Goal: Task Accomplishment & Management: Use online tool/utility

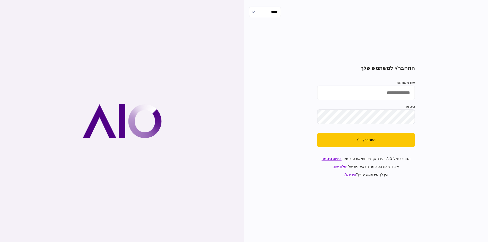
click at [406, 92] on input "שם משתמש" at bounding box center [366, 93] width 98 height 14
type input "*********"
click at [458, 124] on div "***** התחבר/י למשתמש שלך שם משתמש ********* סיסמה התחבר/י התחברתי ל-AIO בעבר אך…" at bounding box center [366, 121] width 244 height 242
click at [383, 138] on button "התחבר/י" at bounding box center [366, 140] width 98 height 14
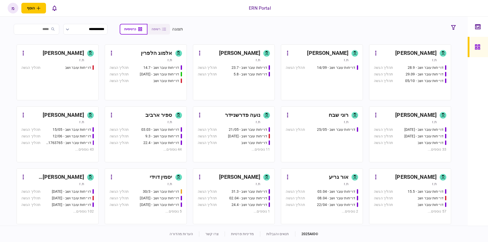
click at [225, 51] on div "[PERSON_NAME]" at bounding box center [232, 53] width 57 height 8
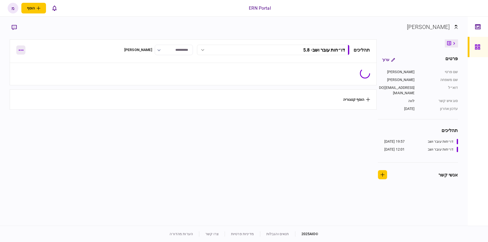
click at [24, 50] on button "button" at bounding box center [20, 49] width 9 height 9
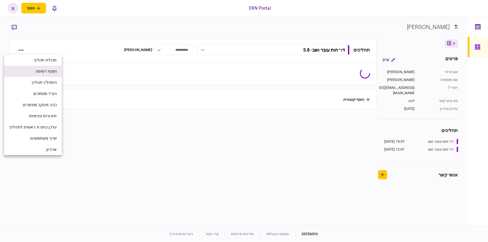
click at [34, 71] on li "הוסף רשימה" at bounding box center [33, 71] width 58 height 11
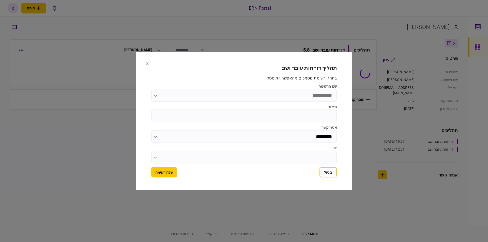
click at [214, 94] on input "שם הרשימה" at bounding box center [244, 95] width 186 height 13
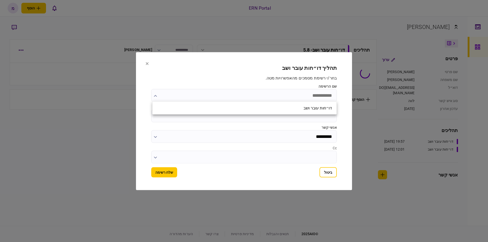
click at [261, 108] on div "דו״חות עובר ושב" at bounding box center [245, 108] width 184 height 13
click at [264, 116] on div at bounding box center [244, 121] width 488 height 242
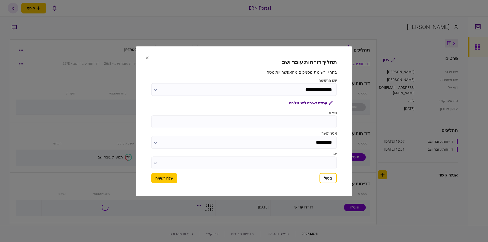
type input "**********"
click at [281, 119] on input "תיאור" at bounding box center [244, 121] width 186 height 13
type input "*****"
click at [169, 177] on button "שלח רשימה" at bounding box center [164, 178] width 26 height 10
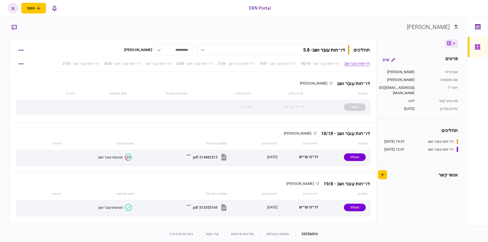
click at [234, 26] on section "[PERSON_NAME]" at bounding box center [234, 31] width 448 height 17
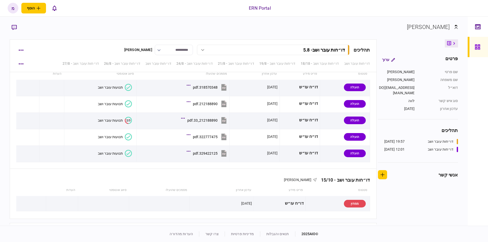
scroll to position [1780, 0]
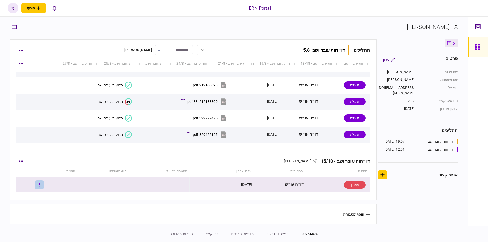
click at [44, 183] on button "button" at bounding box center [39, 184] width 9 height 9
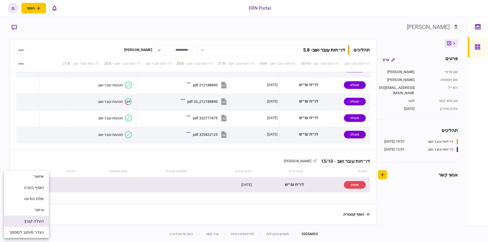
click at [28, 222] on span "העלה קובץ" at bounding box center [34, 221] width 20 height 6
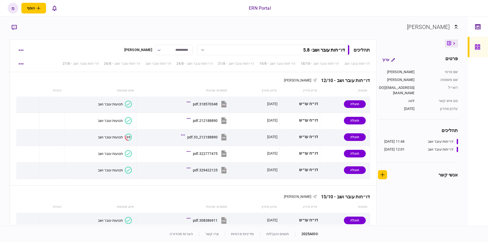
scroll to position [1780, 0]
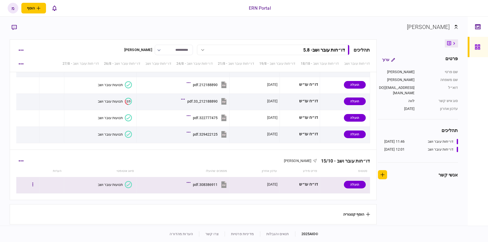
click at [86, 183] on section "תנועות עובר ושב" at bounding box center [99, 184] width 66 height 11
click at [128, 184] on icon at bounding box center [128, 184] width 7 height 7
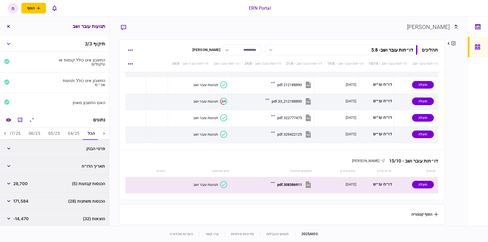
click at [46, 133] on button "05/25" at bounding box center [54, 134] width 20 height 12
click at [34, 131] on button "06/25" at bounding box center [35, 134] width 20 height 12
click at [14, 131] on button "07/25" at bounding box center [15, 134] width 20 height 12
click at [3, 130] on div at bounding box center [5, 134] width 10 height 12
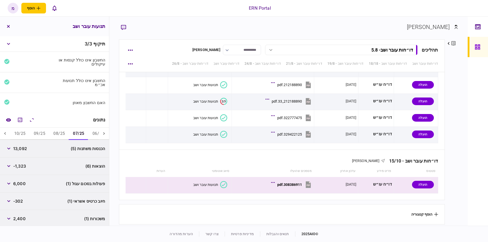
click at [2, 131] on div at bounding box center [5, 134] width 10 height 12
click at [19, 119] on icon "מחשבון" at bounding box center [20, 120] width 4 height 4
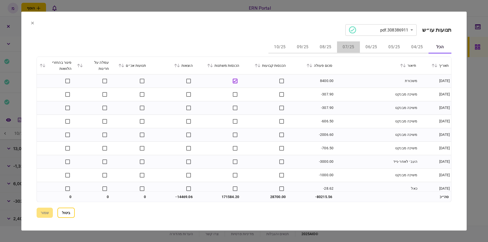
click at [345, 46] on button "07/25" at bounding box center [348, 47] width 23 height 12
click at [252, 212] on section "ביטול שמור" at bounding box center [244, 213] width 415 height 10
click at [284, 218] on section "**********" at bounding box center [243, 120] width 445 height 219
click at [218, 25] on section "**********" at bounding box center [244, 29] width 415 height 11
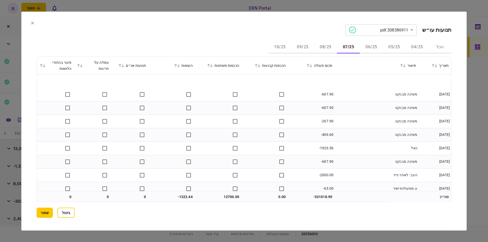
scroll to position [25, 0]
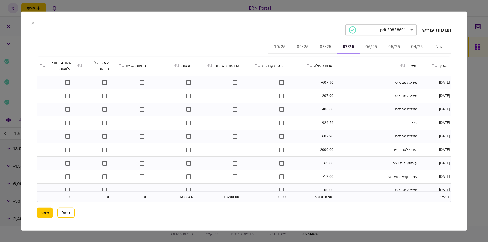
click at [327, 46] on button "08/25" at bounding box center [325, 47] width 23 height 12
click at [352, 45] on button "07/25" at bounding box center [348, 47] width 23 height 12
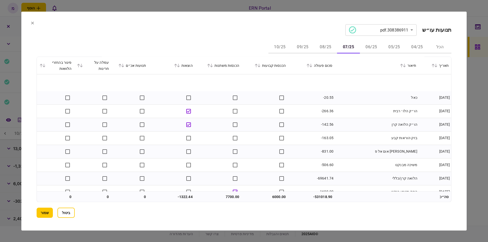
scroll to position [305, 0]
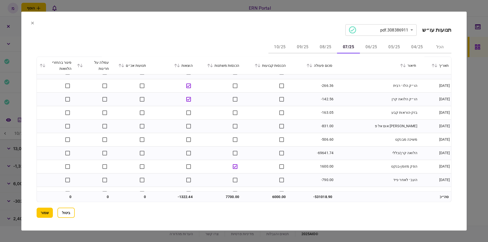
click at [322, 153] on td "-69641.74" at bounding box center [311, 152] width 47 height 13
copy td "69641.74"
click at [358, 118] on td "בזק-הוראות קבע" at bounding box center [377, 112] width 84 height 13
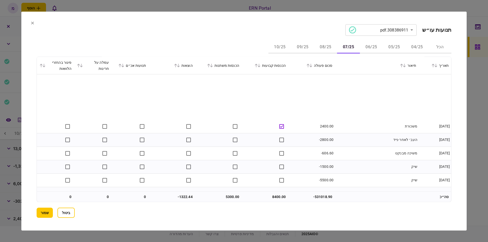
scroll to position [583, 0]
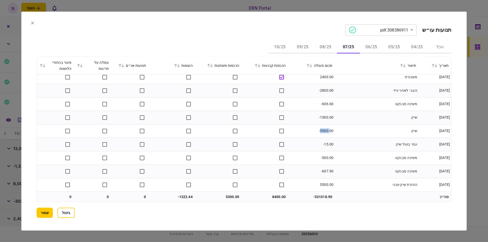
drag, startPoint x: 321, startPoint y: 130, endPoint x: 330, endPoint y: 131, distance: 9.0
click at [330, 131] on td "-5500.00" at bounding box center [311, 130] width 47 height 13
click at [335, 126] on td "-5500.00" at bounding box center [311, 130] width 47 height 13
click at [273, 195] on td "8400.00" at bounding box center [265, 197] width 47 height 10
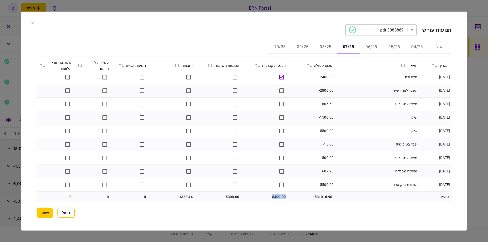
click at [273, 195] on td "8400.00" at bounding box center [265, 197] width 47 height 10
copy td "8400.00"
drag, startPoint x: 327, startPoint y: 189, endPoint x: 319, endPoint y: 195, distance: 10.2
click at [327, 189] on td "5500.00" at bounding box center [311, 184] width 47 height 13
click at [230, 199] on td "5300.00" at bounding box center [218, 197] width 47 height 10
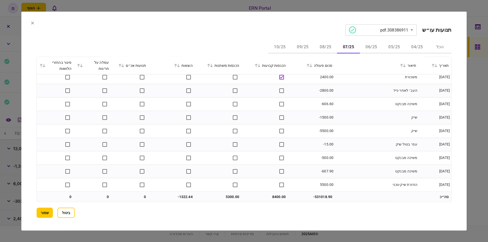
click at [231, 196] on td "5300.00" at bounding box center [218, 197] width 47 height 10
copy td "5300.00"
click at [327, 156] on td "-500.00" at bounding box center [311, 157] width 47 height 13
click at [174, 192] on td "-1322.44" at bounding box center [172, 197] width 47 height 10
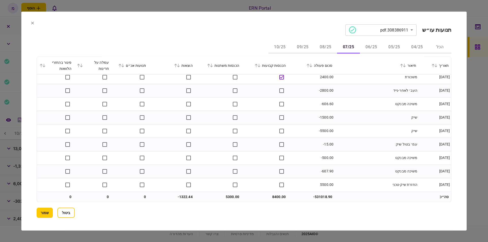
click at [187, 198] on td "-1322.44" at bounding box center [172, 197] width 47 height 10
copy td "1322.44"
drag, startPoint x: 305, startPoint y: 138, endPoint x: 300, endPoint y: 140, distance: 5.7
click at [305, 138] on td "-15.00" at bounding box center [311, 144] width 47 height 13
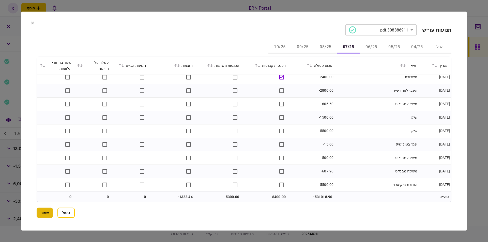
click at [47, 211] on button "שמור" at bounding box center [45, 213] width 16 height 10
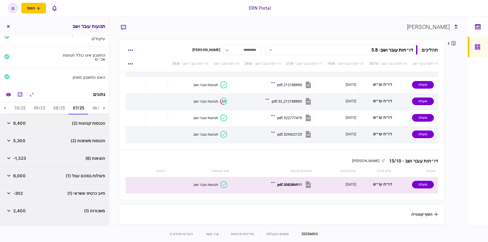
scroll to position [51, 0]
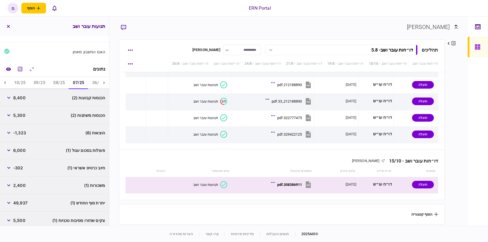
click at [22, 203] on span "49,937" at bounding box center [20, 203] width 14 height 6
copy span "49,937"
drag, startPoint x: 461, startPoint y: 155, endPoint x: 419, endPoint y: 155, distance: 41.7
click at [461, 155] on div "**********" at bounding box center [288, 121] width 358 height 209
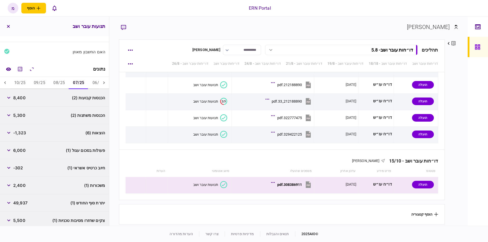
click at [56, 81] on button "08/25" at bounding box center [59, 83] width 20 height 12
click at [20, 70] on icon "מחשבון" at bounding box center [20, 69] width 6 height 6
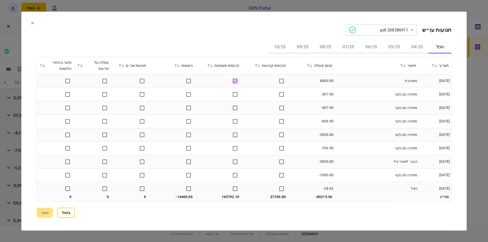
click at [322, 46] on button "08/25" at bounding box center [325, 47] width 23 height 12
click at [364, 83] on td "משיכה מבנקט" at bounding box center [377, 80] width 84 height 13
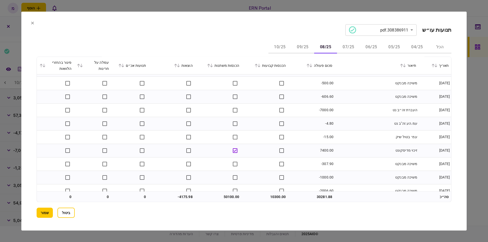
scroll to position [732, 0]
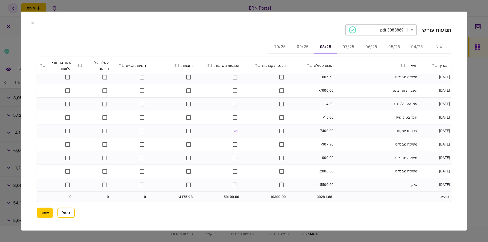
click at [272, 194] on td "10300.00" at bounding box center [265, 197] width 47 height 10
copy td "10300.00"
drag, startPoint x: 278, startPoint y: 214, endPoint x: 274, endPoint y: 211, distance: 4.9
click at [276, 213] on section "ביטול שמור" at bounding box center [244, 213] width 415 height 10
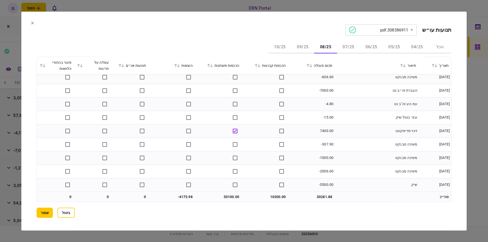
click at [227, 195] on td "50100.00" at bounding box center [218, 197] width 47 height 10
click at [228, 195] on td "50100.00" at bounding box center [218, 197] width 47 height 10
click at [229, 195] on td "50100.00" at bounding box center [218, 197] width 47 height 10
click at [287, 211] on section "ביטול שמור" at bounding box center [244, 213] width 415 height 10
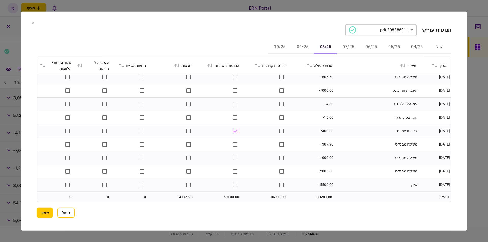
click at [181, 196] on td "-4175.98" at bounding box center [172, 197] width 47 height 10
copy td "4175.98"
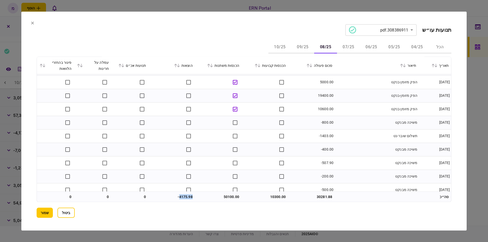
scroll to position [503, 0]
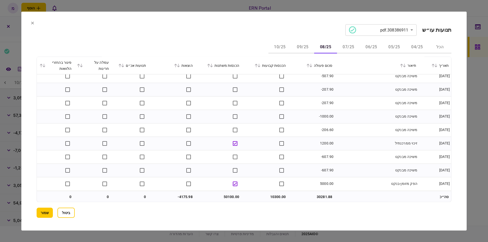
click at [183, 63] on div "הוצאות" at bounding box center [171, 65] width 41 height 6
click at [183, 64] on div "הוצאות" at bounding box center [171, 65] width 41 height 6
click at [176, 66] on icon at bounding box center [175, 66] width 3 height 4
click at [176, 64] on icon at bounding box center [175, 66] width 3 height 4
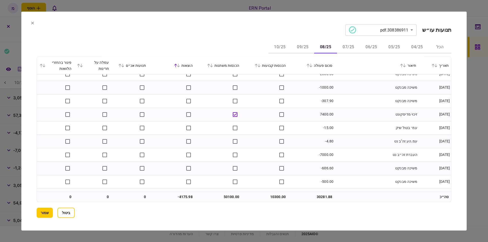
scroll to position [0, 0]
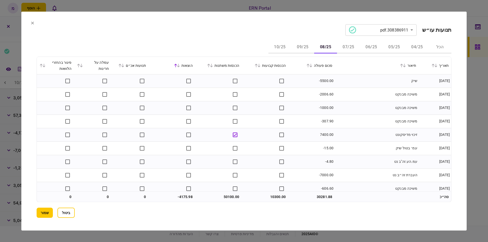
click at [177, 65] on icon at bounding box center [175, 66] width 3 height 4
click at [348, 215] on section "ביטול שמור" at bounding box center [244, 213] width 415 height 10
click at [302, 42] on button "09/25" at bounding box center [302, 47] width 23 height 12
click at [324, 47] on button "08/25" at bounding box center [325, 47] width 23 height 12
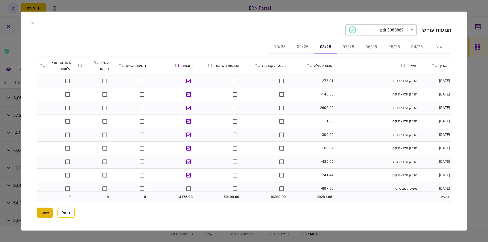
click at [42, 208] on button "שמור" at bounding box center [45, 213] width 16 height 10
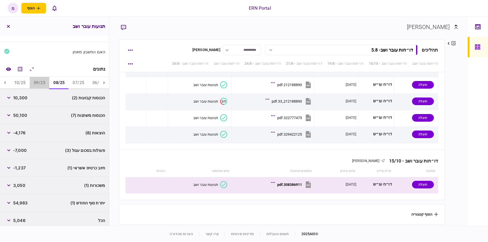
drag, startPoint x: 39, startPoint y: 85, endPoint x: 41, endPoint y: 142, distance: 57.5
click at [39, 117] on div "הכל 04/25 05/25 06/25 07/25 08/25 09/25 10/25 הכנסות קבועות (2) 10,300 הכנסות מ…" at bounding box center [54, 153] width 109 height 153
click at [23, 202] on span "54,983" at bounding box center [20, 203] width 14 height 6
copy span "54,983"
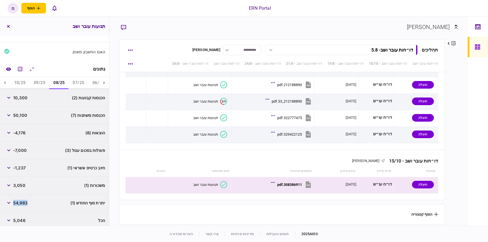
click at [448, 140] on div "פרטים ערוך שם פרטי [PERSON_NAME] שם משפחה [PERSON_NAME] דוא״ל [EMAIL_ADDRESS][D…" at bounding box center [451, 131] width 13 height 185
click at [45, 83] on button "09/25" at bounding box center [40, 83] width 20 height 12
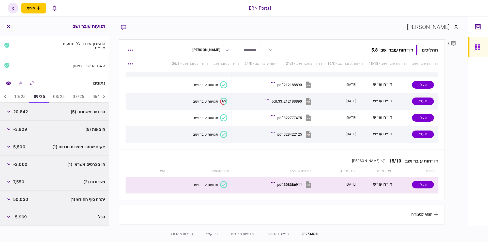
scroll to position [37, 0]
click at [19, 81] on icon "מחשבון" at bounding box center [20, 83] width 6 height 6
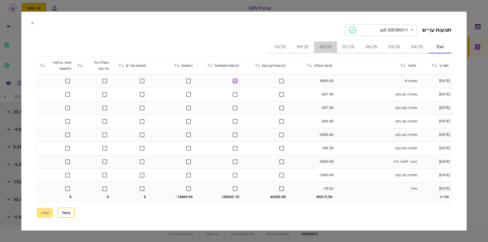
click at [318, 45] on button "08/25" at bounding box center [325, 47] width 23 height 12
click at [305, 45] on button "09/25" at bounding box center [302, 47] width 23 height 12
click at [219, 25] on section "**********" at bounding box center [244, 29] width 415 height 11
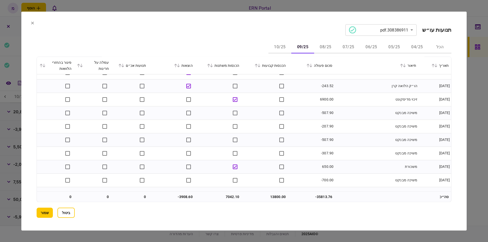
scroll to position [557, 0]
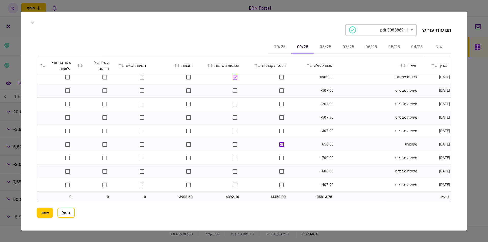
click at [268, 189] on td at bounding box center [265, 184] width 47 height 13
click at [275, 197] on td "14450.00" at bounding box center [265, 197] width 47 height 10
copy td "14450.00"
click at [303, 205] on div "**********" at bounding box center [244, 121] width 415 height 194
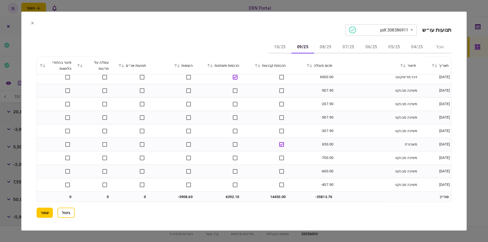
click at [228, 196] on td "6392.10" at bounding box center [218, 197] width 47 height 10
click at [227, 196] on td "6392.10" at bounding box center [218, 197] width 47 height 10
copy td "6392.10"
drag, startPoint x: 240, startPoint y: 201, endPoint x: 234, endPoint y: 203, distance: 6.9
click at [240, 202] on div "**********" at bounding box center [244, 121] width 415 height 194
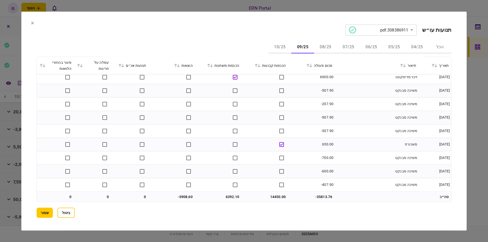
click at [180, 195] on td "-3908.60" at bounding box center [172, 197] width 47 height 10
drag, startPoint x: 201, startPoint y: 207, endPoint x: 113, endPoint y: 214, distance: 88.5
click at [200, 208] on section "ביטול שמור" at bounding box center [244, 213] width 415 height 10
click at [45, 212] on button "שמור" at bounding box center [45, 213] width 16 height 10
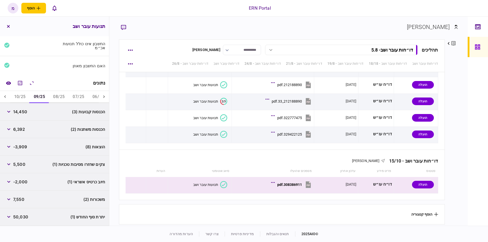
click at [20, 201] on span "7,550" at bounding box center [18, 199] width 11 height 6
click at [20, 219] on span "50,030" at bounding box center [20, 217] width 15 height 6
click at [313, 210] on section "הוסף קטגוריה" at bounding box center [282, 214] width 326 height 20
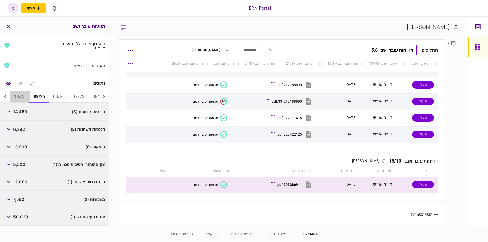
click at [24, 98] on button "10/25" at bounding box center [20, 97] width 20 height 12
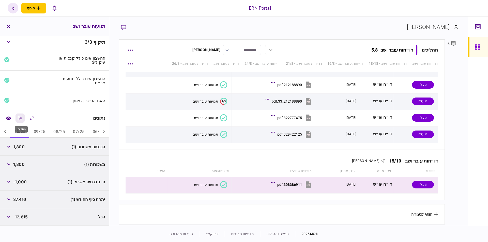
click at [19, 118] on icon "מחשבון" at bounding box center [20, 118] width 6 height 6
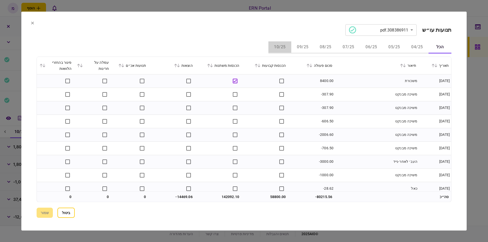
click at [284, 48] on button "10/25" at bounding box center [279, 47] width 23 height 12
click at [224, 37] on div "**********" at bounding box center [244, 121] width 415 height 194
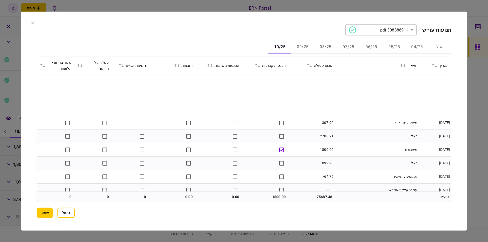
scroll to position [72, 0]
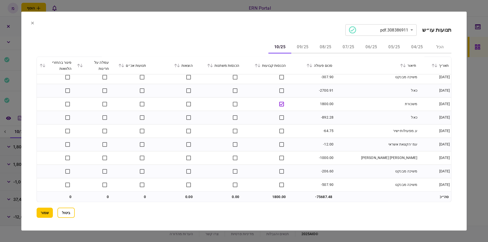
click at [280, 198] on td "1800.00" at bounding box center [265, 197] width 47 height 10
click at [47, 211] on button "שמור" at bounding box center [45, 213] width 16 height 10
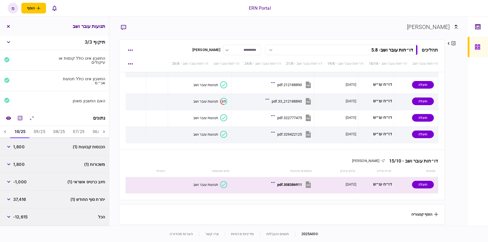
drag, startPoint x: 21, startPoint y: 195, endPoint x: 21, endPoint y: 198, distance: 2.6
click at [21, 196] on div "37,416" at bounding box center [15, 199] width 22 height 9
click at [21, 199] on span "37,416" at bounding box center [19, 199] width 13 height 6
click at [26, 73] on div "החשבון אינו כולל תנועות אכ״מ" at bounding box center [54, 81] width 109 height 21
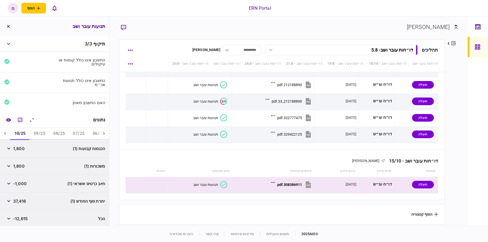
scroll to position [1679, 0]
